Goal: Task Accomplishment & Management: Use online tool/utility

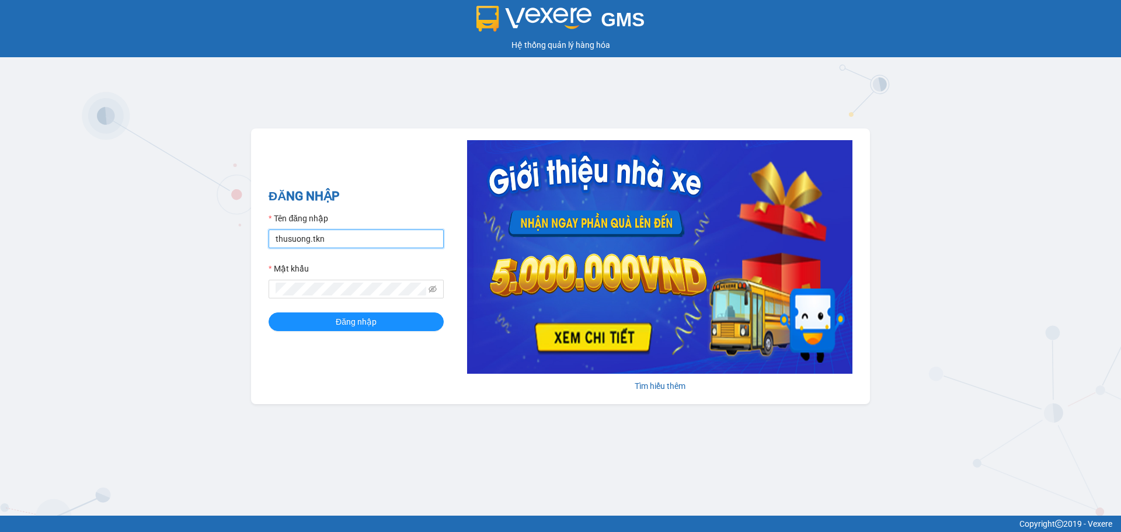
drag, startPoint x: 364, startPoint y: 239, endPoint x: 398, endPoint y: 246, distance: 34.6
click at [364, 239] on input "thusuong.tkn" at bounding box center [356, 239] width 175 height 19
type input "tranhthaovy.tkn"
click at [335, 315] on button "Đăng nhập" at bounding box center [356, 321] width 175 height 19
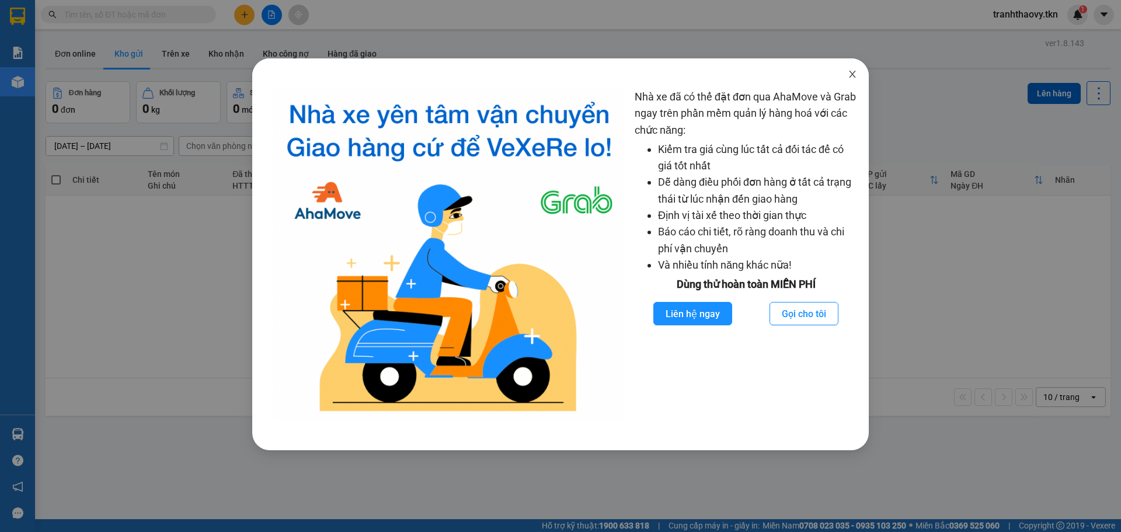
click at [855, 72] on icon "close" at bounding box center [852, 74] width 6 height 7
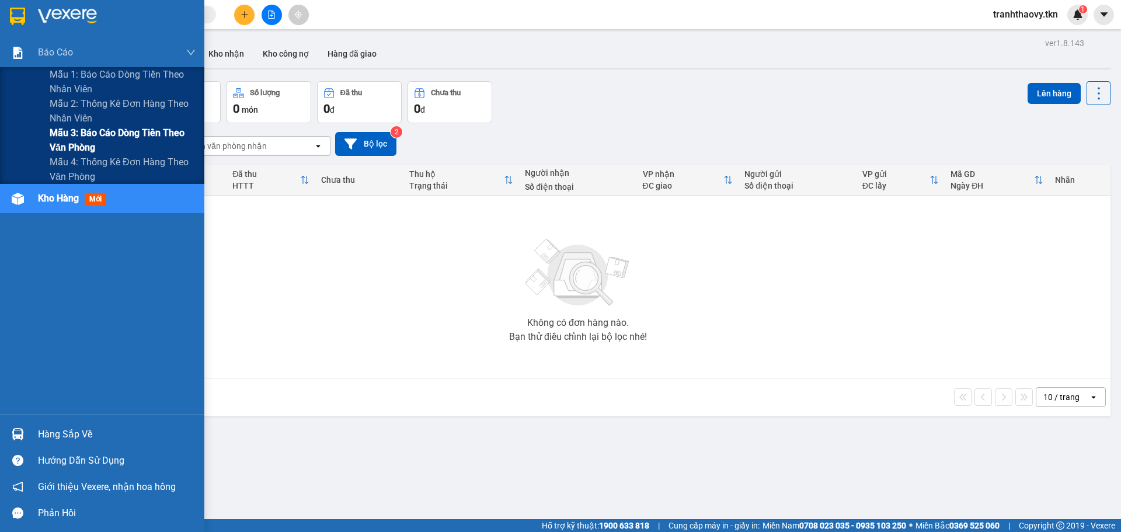
click at [75, 137] on span "Mẫu 3: Báo cáo dòng tiền theo văn phòng" at bounding box center [123, 140] width 146 height 29
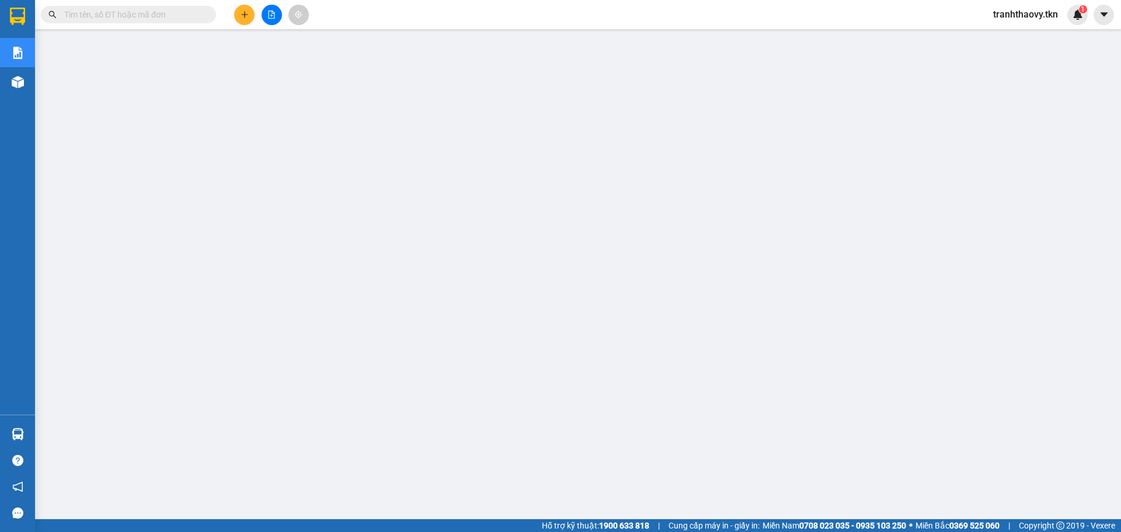
click at [1041, 13] on span "tranhthaovy.tkn" at bounding box center [1026, 14] width 84 height 15
click at [1012, 37] on span "Đăng xuất" at bounding box center [1031, 36] width 60 height 13
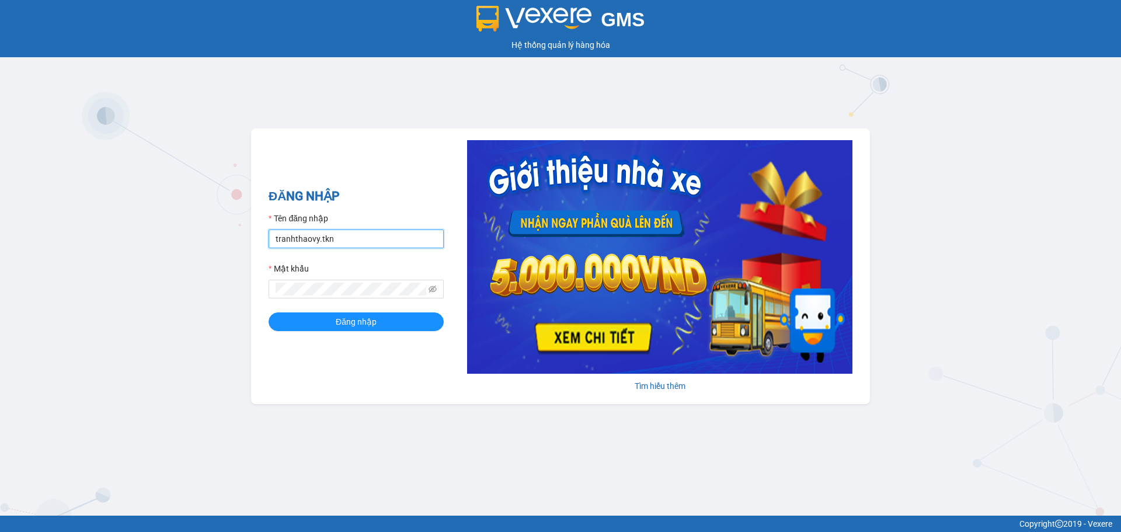
drag, startPoint x: 341, startPoint y: 242, endPoint x: 366, endPoint y: 247, distance: 25.0
click at [341, 242] on input "tranhthaovy.tkn" at bounding box center [356, 239] width 175 height 19
type input "thusuong.tkn"
drag, startPoint x: 346, startPoint y: 319, endPoint x: 348, endPoint y: 304, distance: 15.2
click at [348, 317] on span "Đăng nhập" at bounding box center [356, 321] width 41 height 13
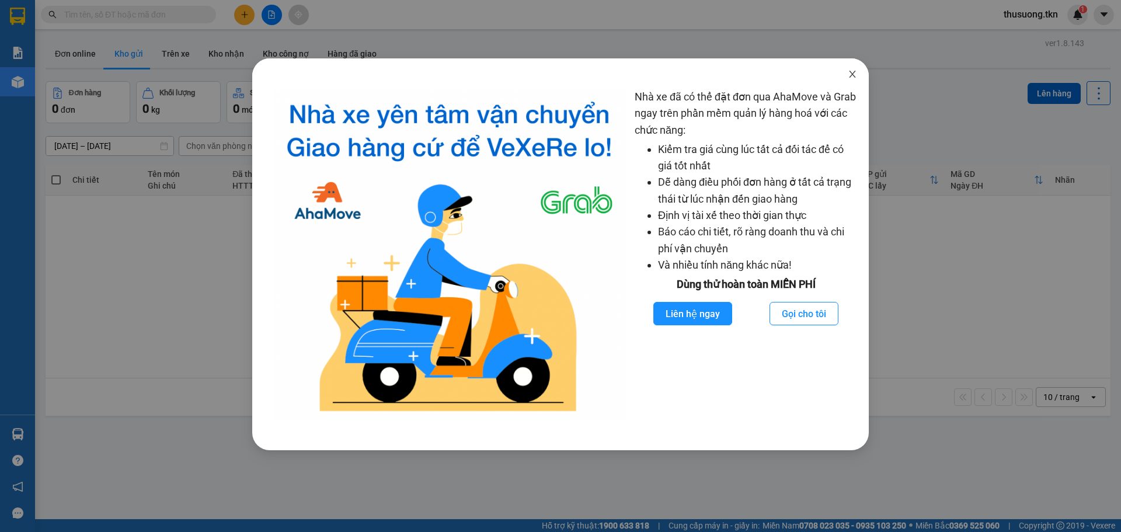
click at [855, 79] on icon "close" at bounding box center [852, 74] width 9 height 9
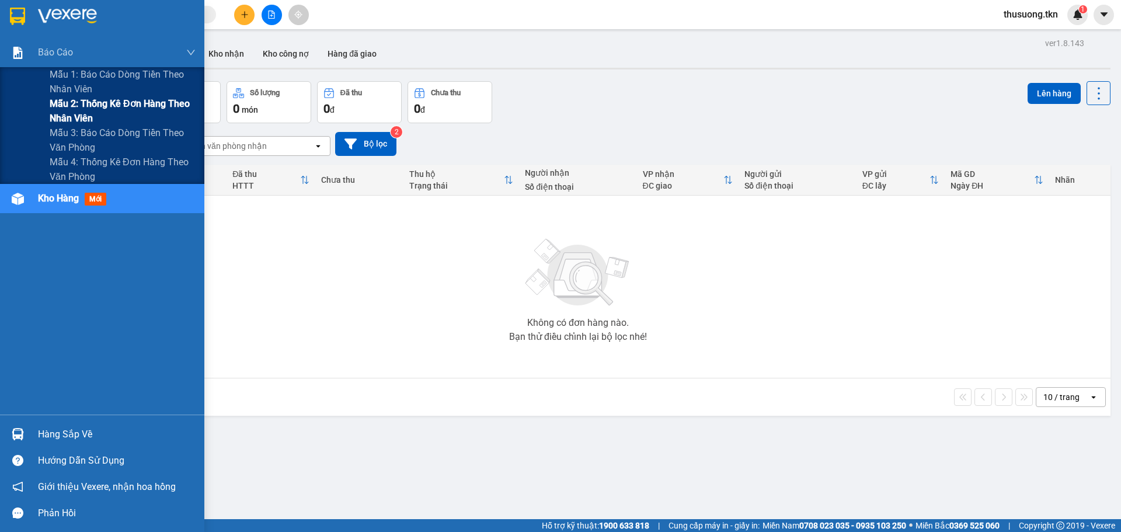
drag, startPoint x: 70, startPoint y: 133, endPoint x: 161, endPoint y: 116, distance: 92.1
click at [71, 133] on span "Mẫu 3: Báo cáo dòng tiền theo văn phòng" at bounding box center [123, 140] width 146 height 29
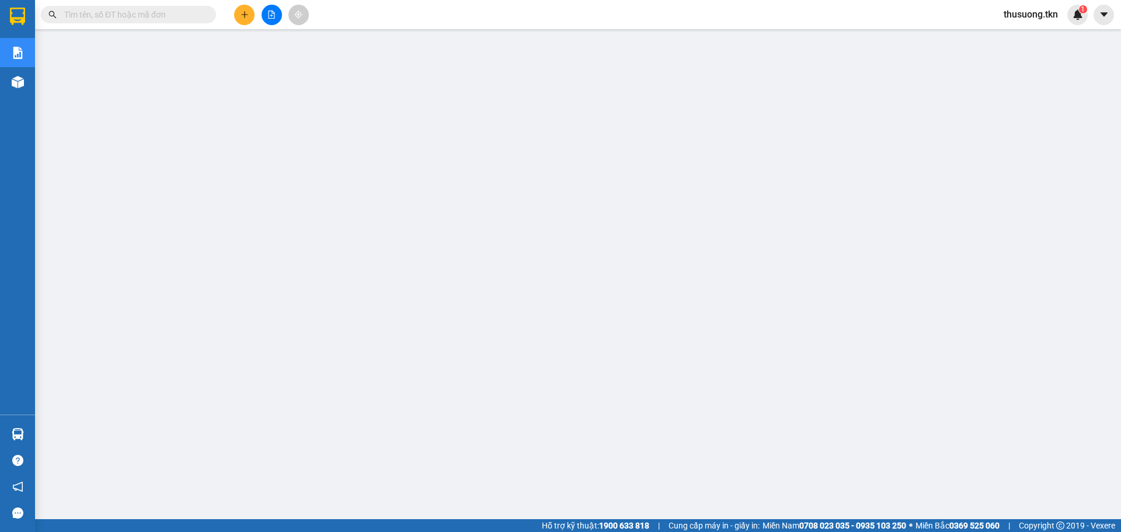
click at [1048, 19] on span "thusuong.tkn" at bounding box center [1031, 14] width 73 height 15
click at [1019, 34] on span "Đăng xuất" at bounding box center [1036, 36] width 50 height 13
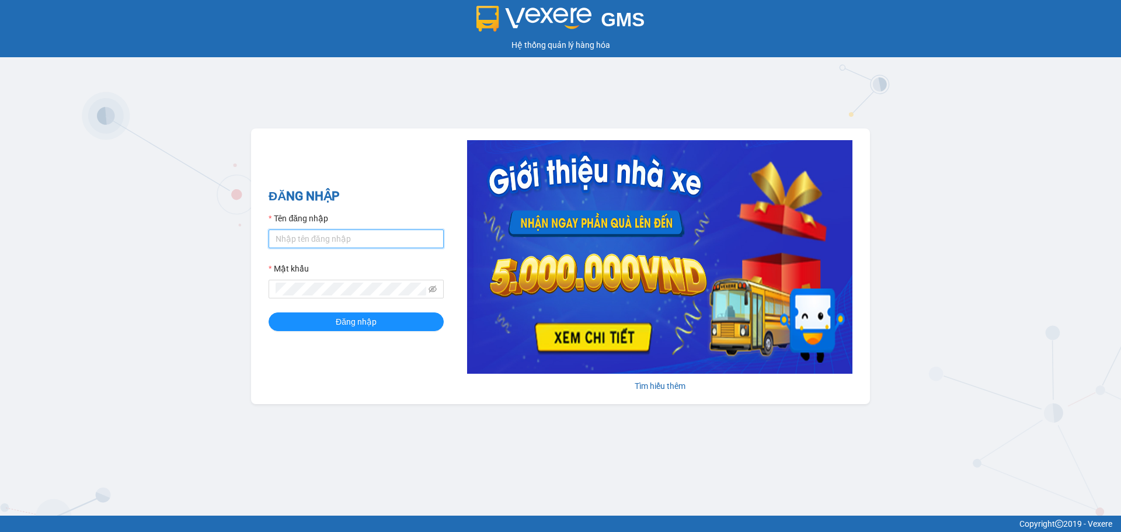
type input "thusuong.tkn"
click at [344, 239] on input "thusuong.tkn" at bounding box center [356, 239] width 175 height 19
click at [383, 318] on button "Đăng nhập" at bounding box center [356, 321] width 175 height 19
